Goal: Task Accomplishment & Management: Complete application form

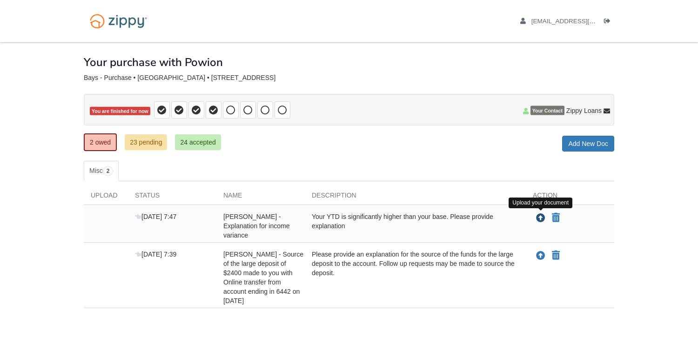
click at [540, 220] on icon "Upload Amanda Bays - Explanation for income variance" at bounding box center [540, 218] width 9 height 9
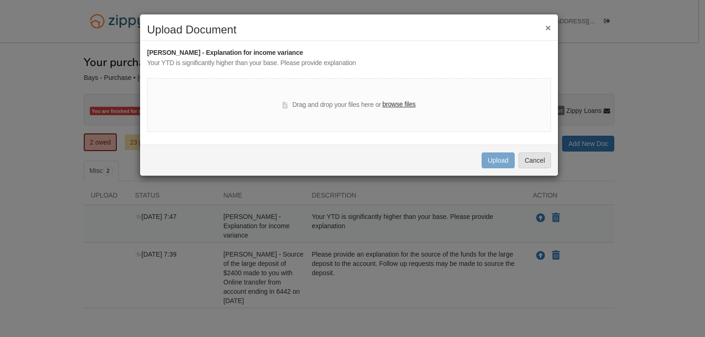
click at [403, 103] on label "browse files" at bounding box center [399, 105] width 33 height 10
click at [0, 0] on input "browse files" at bounding box center [0, 0] width 0 height 0
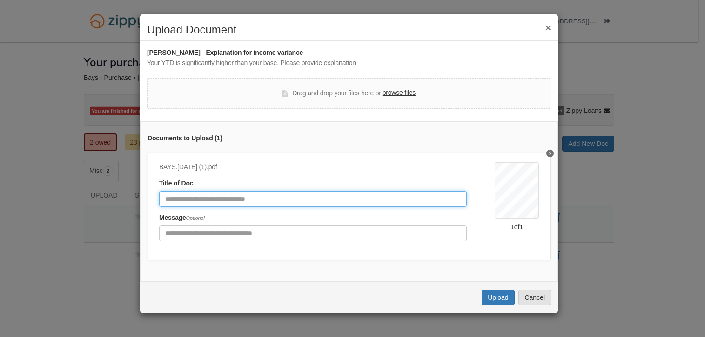
click at [243, 199] on input "Document Title" at bounding box center [313, 199] width 308 height 16
type input "**********"
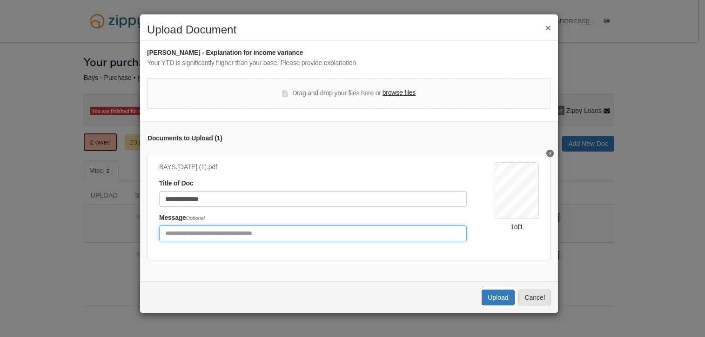
click at [266, 233] on input "Include any comments on this document" at bounding box center [313, 234] width 308 height 16
type input "**********"
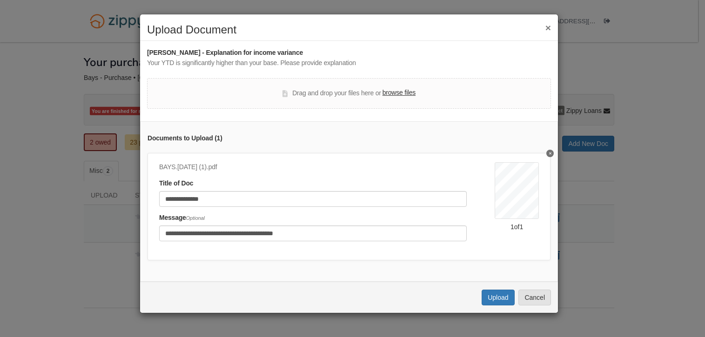
click at [397, 92] on label "browse files" at bounding box center [399, 93] width 33 height 10
click at [0, 0] on input "browse files" at bounding box center [0, 0] width 0 height 0
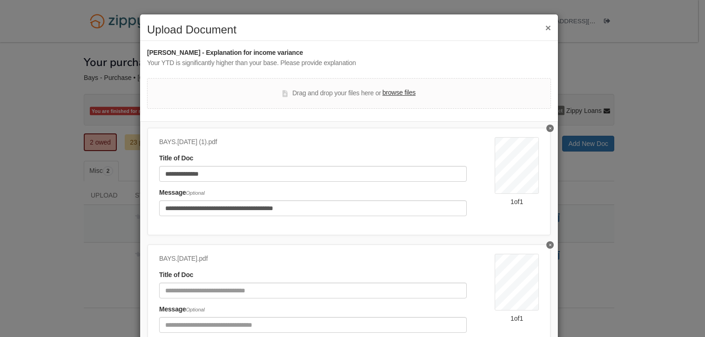
scroll to position [47, 0]
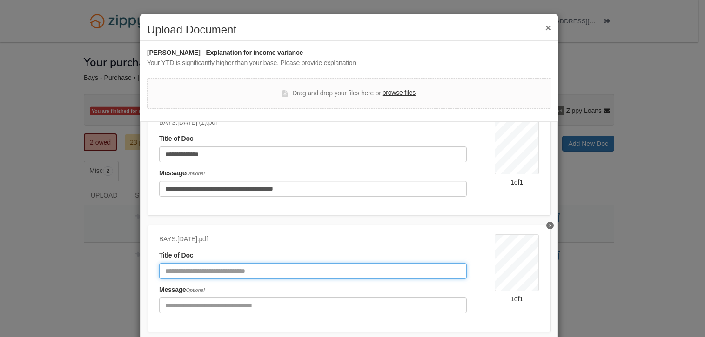
click at [242, 268] on input "Document Title" at bounding box center [313, 271] width 308 height 16
type input "**********"
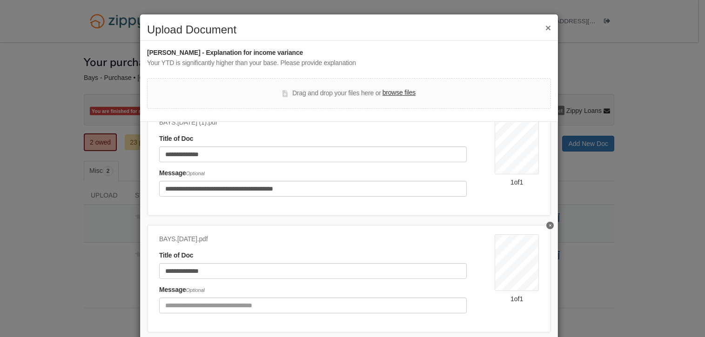
click at [391, 94] on label "browse files" at bounding box center [399, 93] width 33 height 10
click at [0, 0] on input "browse files" at bounding box center [0, 0] width 0 height 0
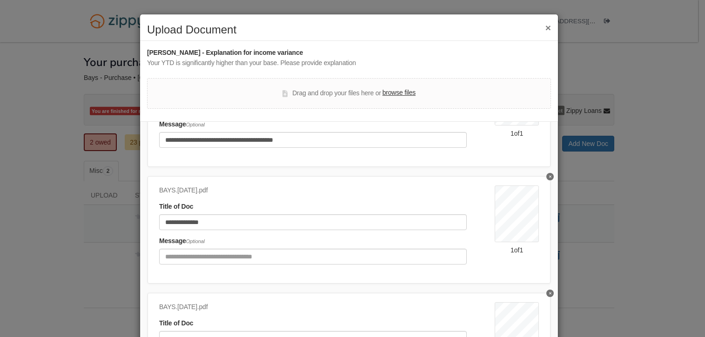
scroll to position [140, 0]
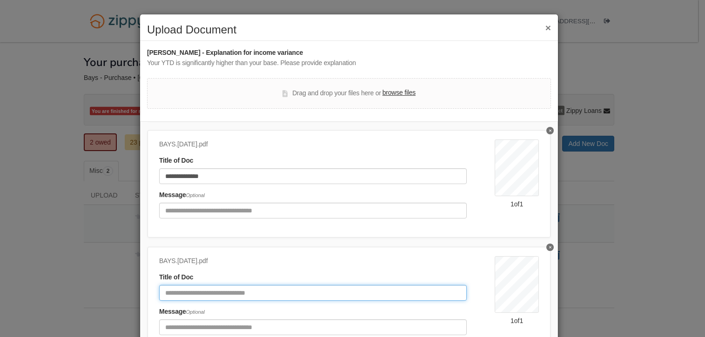
click at [222, 296] on input "Document Title" at bounding box center [313, 293] width 308 height 16
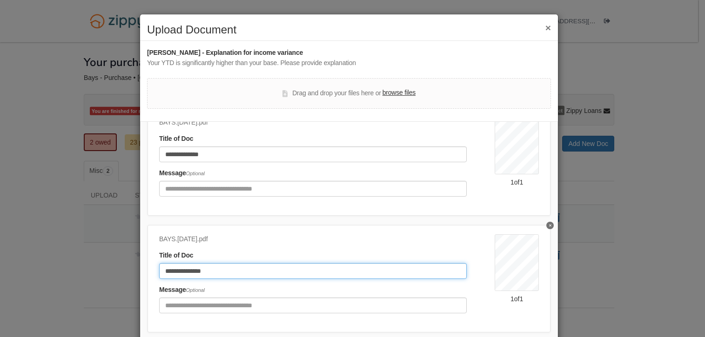
type input "**********"
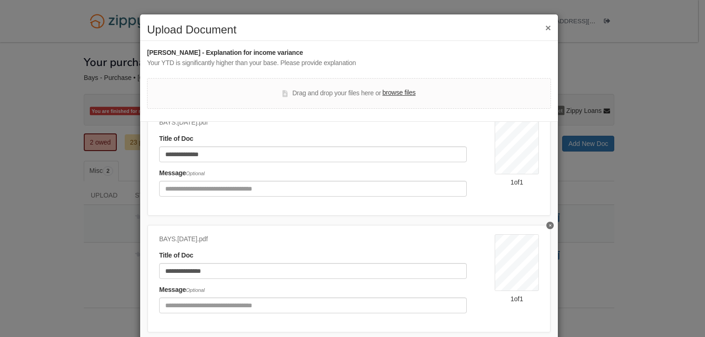
click at [385, 92] on label "browse files" at bounding box center [399, 93] width 33 height 10
click at [0, 0] on input "browse files" at bounding box center [0, 0] width 0 height 0
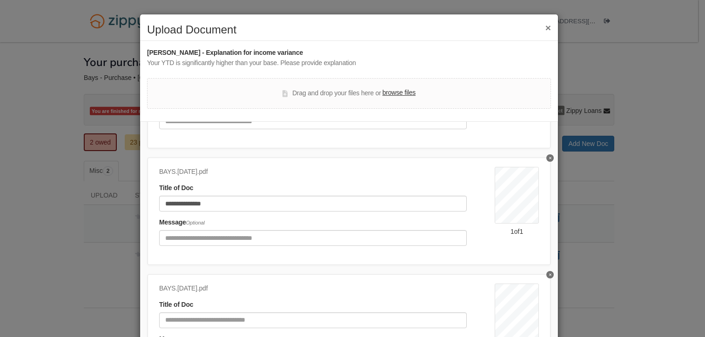
scroll to position [262, 0]
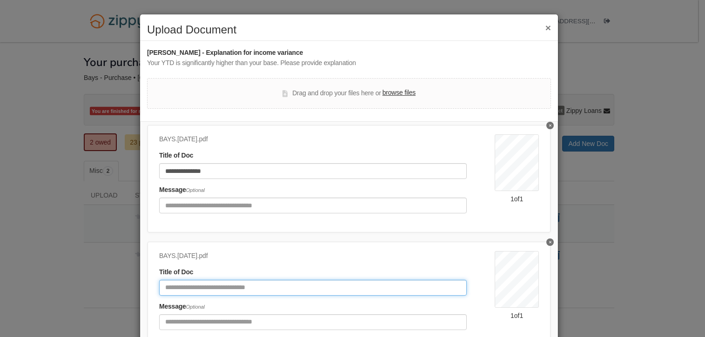
click at [230, 289] on input "Document Title" at bounding box center [313, 288] width 308 height 16
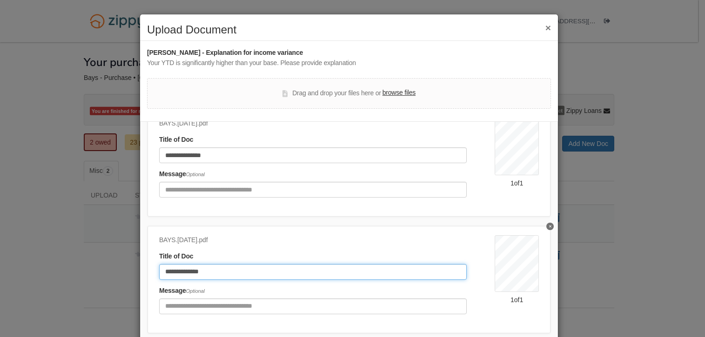
scroll to position [285, 0]
type input "**********"
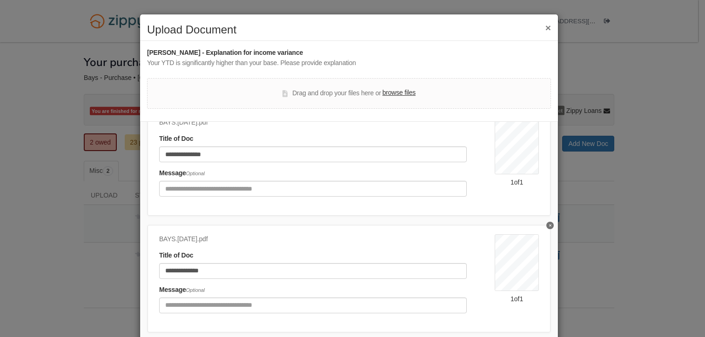
click at [403, 94] on label "browse files" at bounding box center [399, 93] width 33 height 10
click at [0, 0] on input "browse files" at bounding box center [0, 0] width 0 height 0
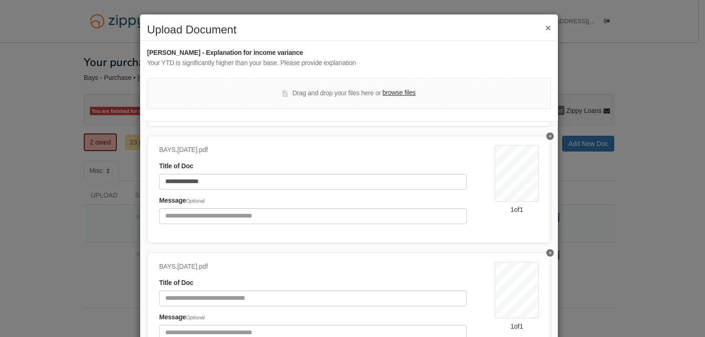
scroll to position [378, 0]
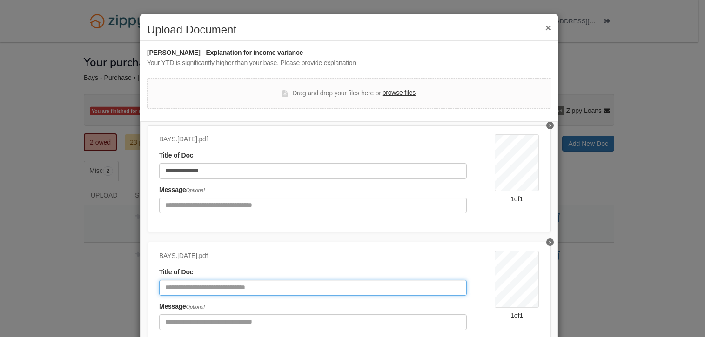
click at [234, 291] on input "Document Title" at bounding box center [313, 288] width 308 height 16
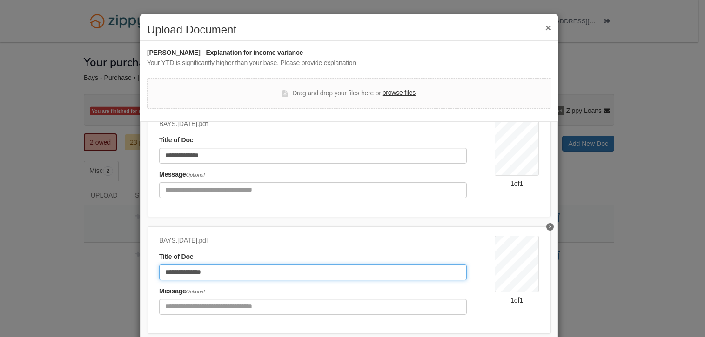
scroll to position [402, 0]
type input "**********"
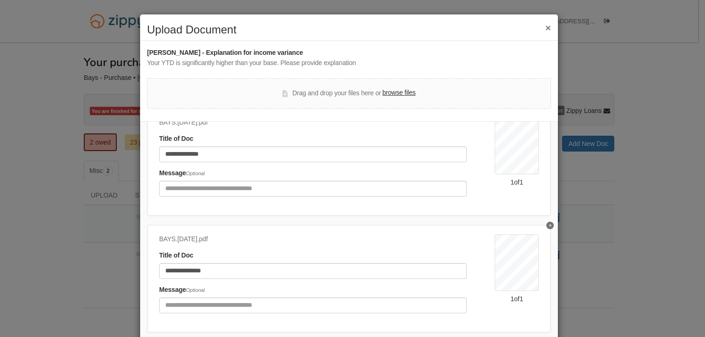
click at [391, 93] on label "browse files" at bounding box center [399, 93] width 33 height 10
click at [0, 0] on input "browse files" at bounding box center [0, 0] width 0 height 0
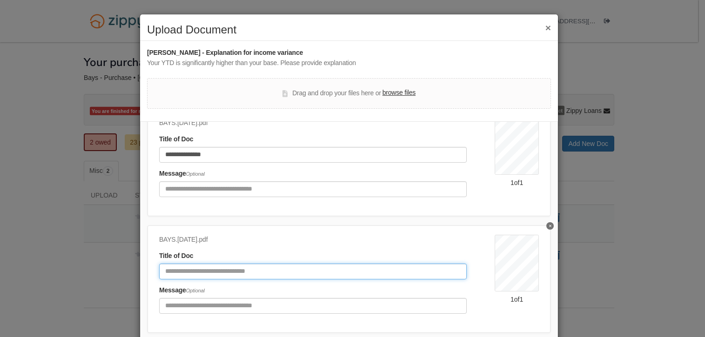
click at [244, 267] on input "Document Title" at bounding box center [313, 272] width 308 height 16
type input "**********"
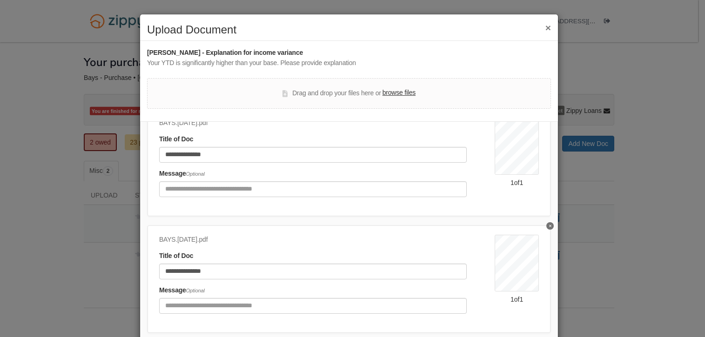
click at [387, 94] on label "browse files" at bounding box center [399, 93] width 33 height 10
click at [0, 0] on input "browse files" at bounding box center [0, 0] width 0 height 0
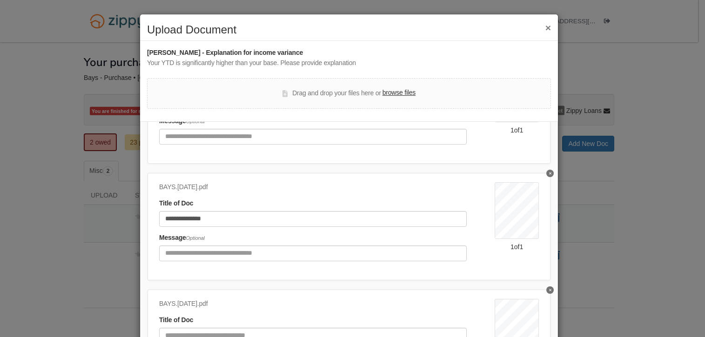
scroll to position [635, 0]
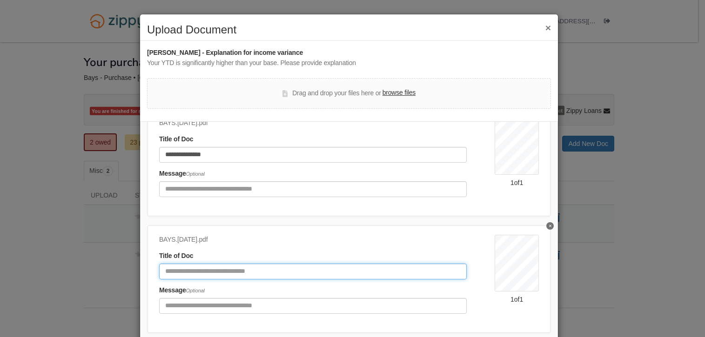
click at [237, 267] on input "Document Title" at bounding box center [313, 272] width 308 height 16
type input "**********"
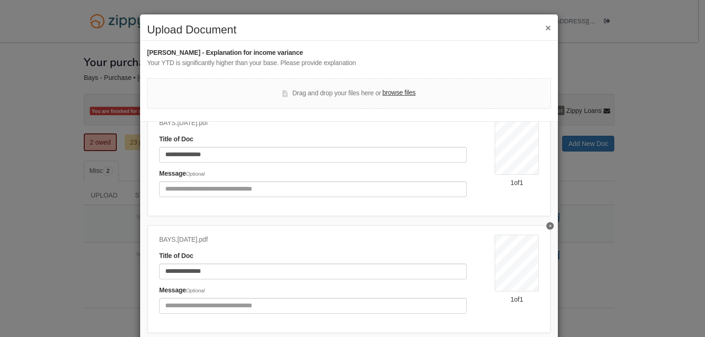
click at [390, 92] on label "browse files" at bounding box center [399, 93] width 33 height 10
click at [0, 0] on input "browse files" at bounding box center [0, 0] width 0 height 0
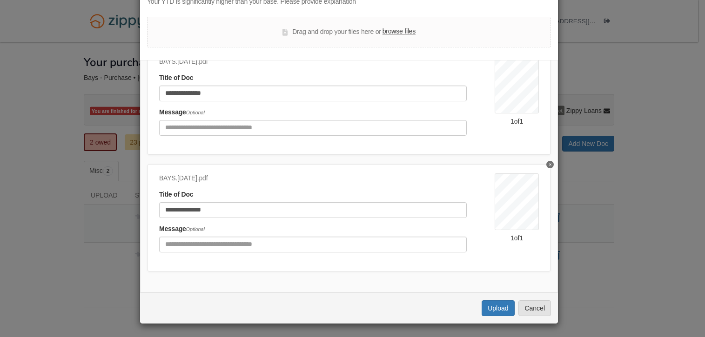
scroll to position [62, 0]
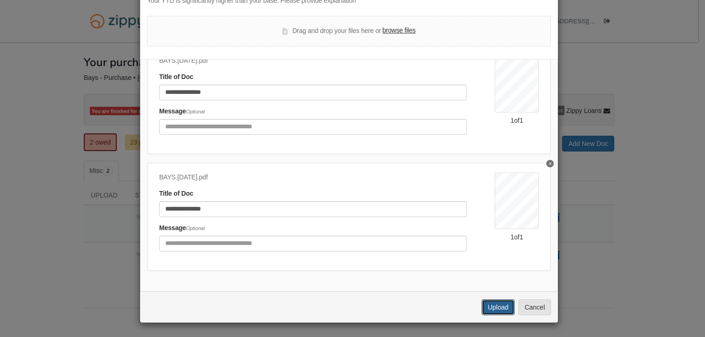
click at [489, 304] on button "Upload" at bounding box center [498, 308] width 33 height 16
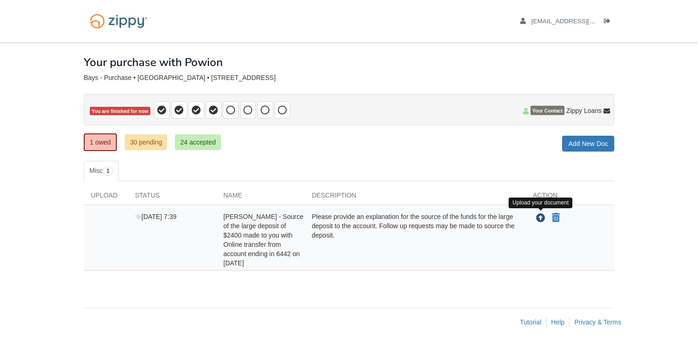
click at [540, 218] on icon "Upload Amanda Bays - Source of the large deposit of $2400 made to you with Onli…" at bounding box center [540, 218] width 9 height 9
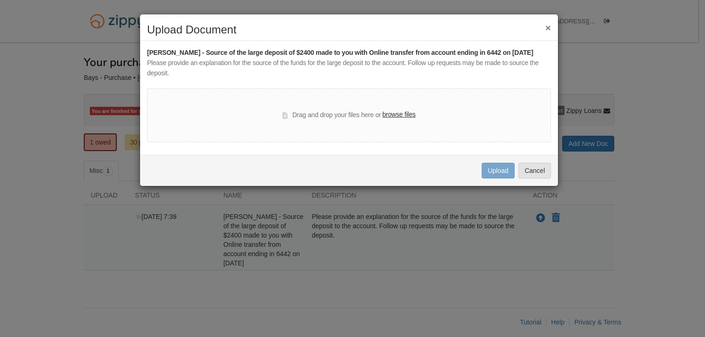
click at [404, 115] on label "browse files" at bounding box center [399, 115] width 33 height 10
click at [0, 0] on input "browse files" at bounding box center [0, 0] width 0 height 0
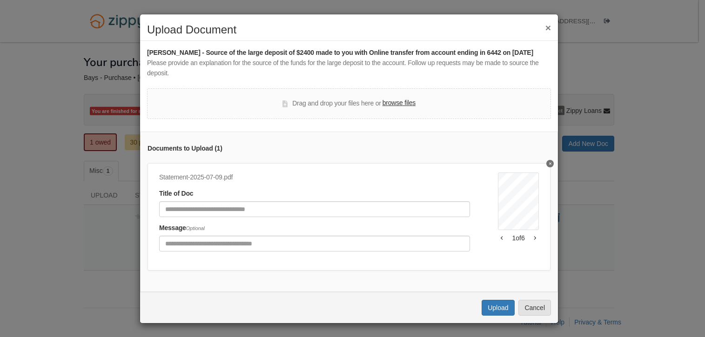
click at [393, 102] on label "browse files" at bounding box center [399, 103] width 33 height 10
click at [0, 0] on input "browse files" at bounding box center [0, 0] width 0 height 0
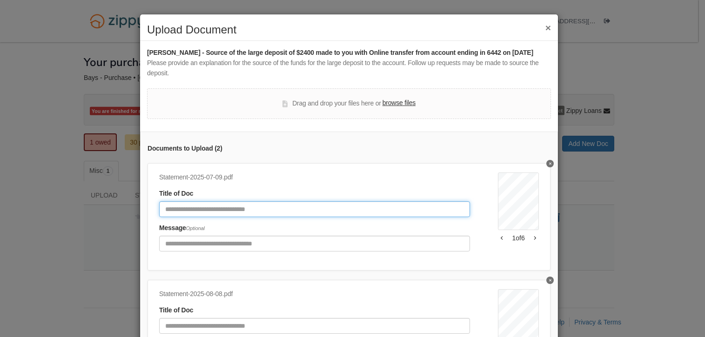
click at [239, 210] on input "Document Title" at bounding box center [314, 210] width 311 height 16
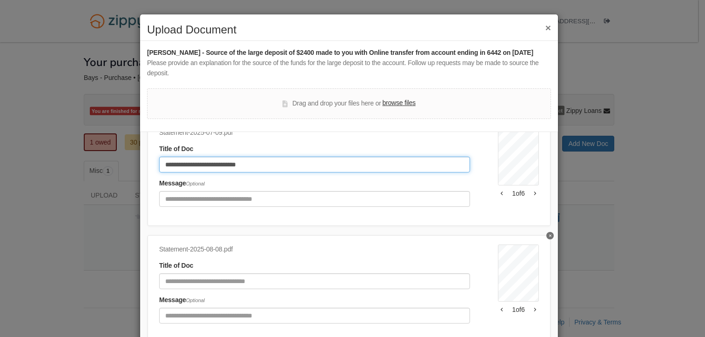
scroll to position [52, 0]
type input "**********"
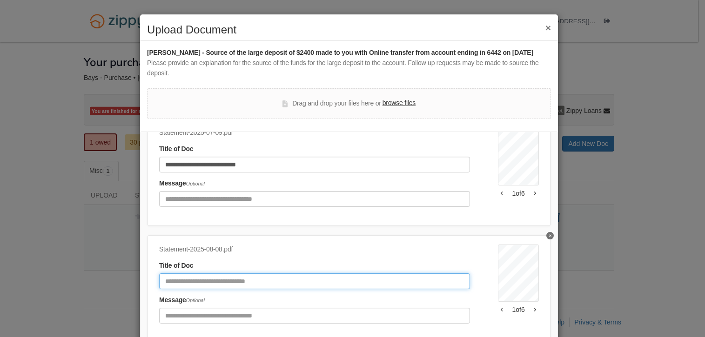
click at [270, 275] on input "Document Title" at bounding box center [314, 282] width 311 height 16
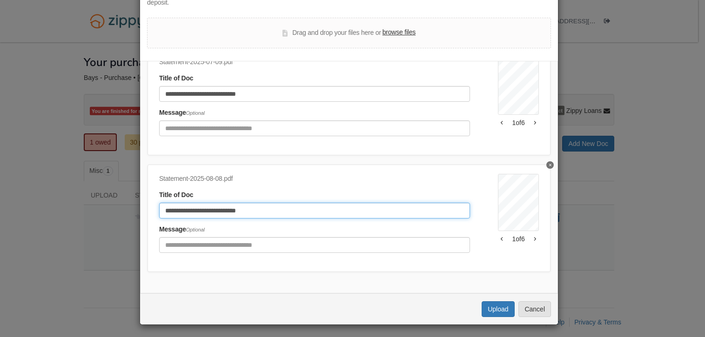
scroll to position [73, 0]
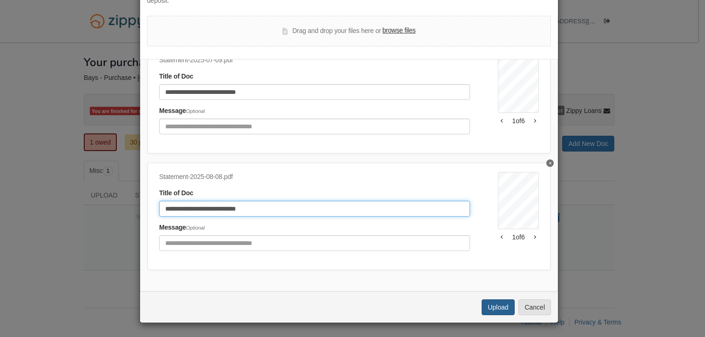
type input "**********"
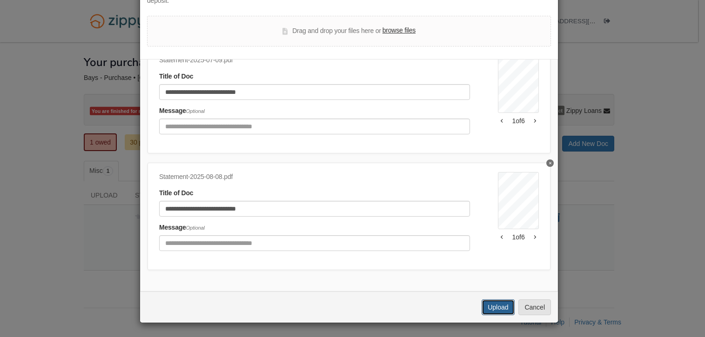
click at [488, 310] on button "Upload" at bounding box center [498, 308] width 33 height 16
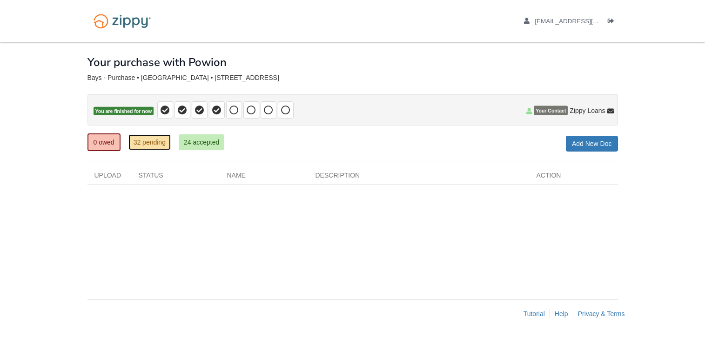
click at [157, 144] on link "32 pending" at bounding box center [149, 143] width 42 height 16
